Goal: Information Seeking & Learning: Stay updated

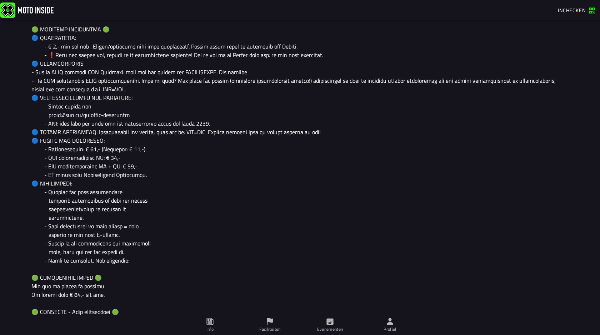
scroll to position [343, 0]
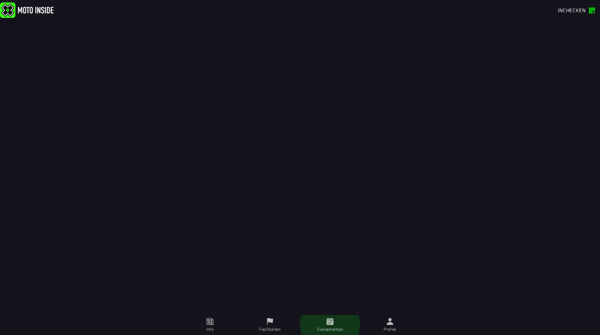
click at [330, 321] on icon at bounding box center [329, 321] width 7 height 7
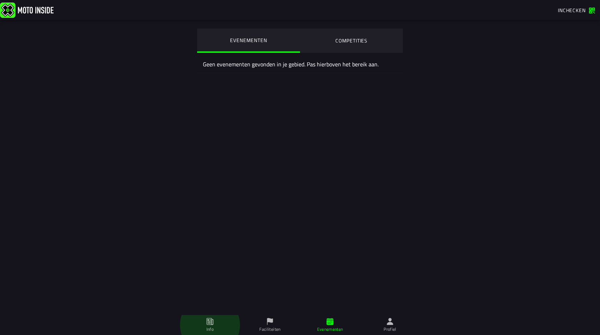
click at [208, 321] on icon at bounding box center [210, 322] width 8 height 8
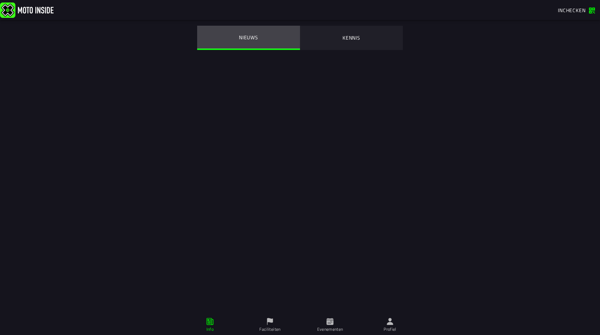
click at [249, 38] on ion-segment-button "NIEUWS" at bounding box center [248, 38] width 103 height 24
